Goal: Information Seeking & Learning: Learn about a topic

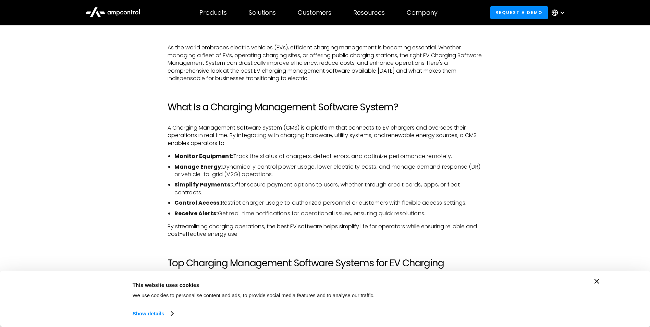
scroll to position [480, 0]
click at [597, 282] on icon "Close banner" at bounding box center [597, 281] width 5 height 5
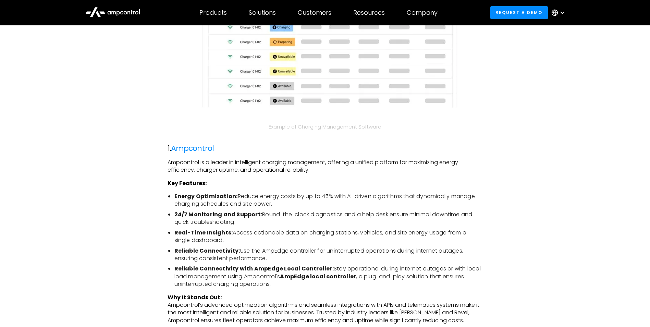
scroll to position [891, 0]
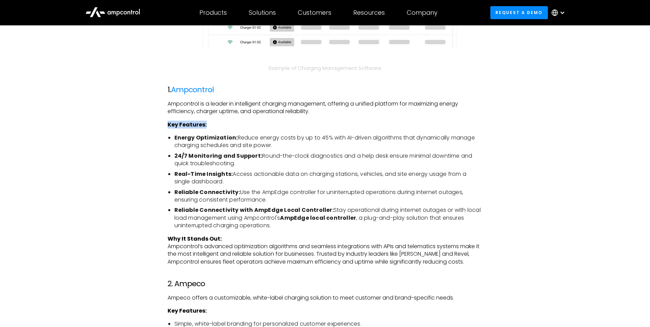
drag, startPoint x: 165, startPoint y: 124, endPoint x: 218, endPoint y: 123, distance: 53.5
drag, startPoint x: 218, startPoint y: 123, endPoint x: 301, endPoint y: 131, distance: 82.6
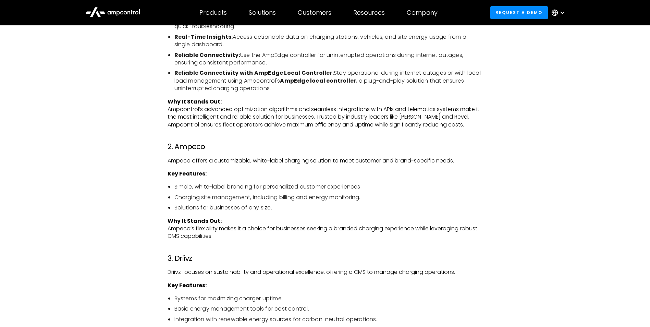
scroll to position [1062, 0]
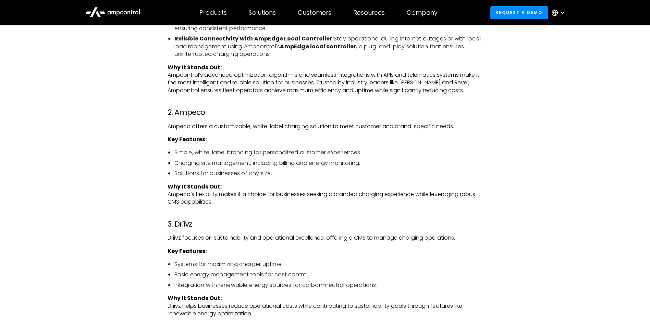
click at [207, 173] on li "Solutions for businesses of any size." at bounding box center [328, 174] width 308 height 8
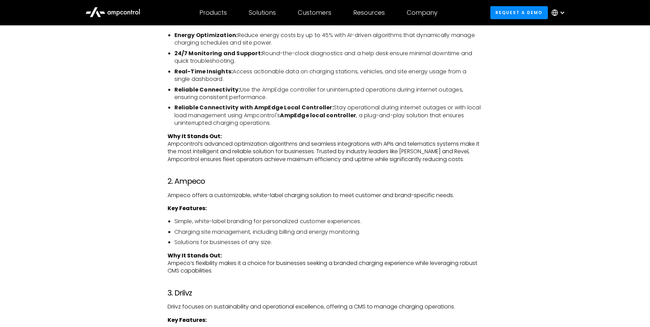
scroll to position [994, 0]
drag, startPoint x: 190, startPoint y: 157, endPoint x: 370, endPoint y: 159, distance: 180.3
click at [370, 159] on p "Why It Stands Out: Ampcontrol’s advanced optimization algorithms and seamless i…" at bounding box center [325, 147] width 315 height 31
click at [373, 160] on p "Why It Stands Out: Ampcontrol’s advanced optimization algorithms and seamless i…" at bounding box center [325, 147] width 315 height 31
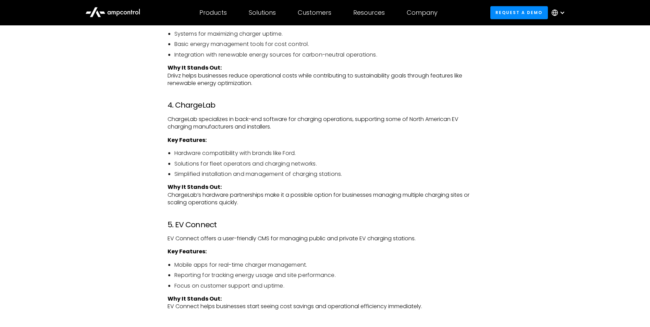
scroll to position [1199, 0]
